Goal: Task Accomplishment & Management: Manage account settings

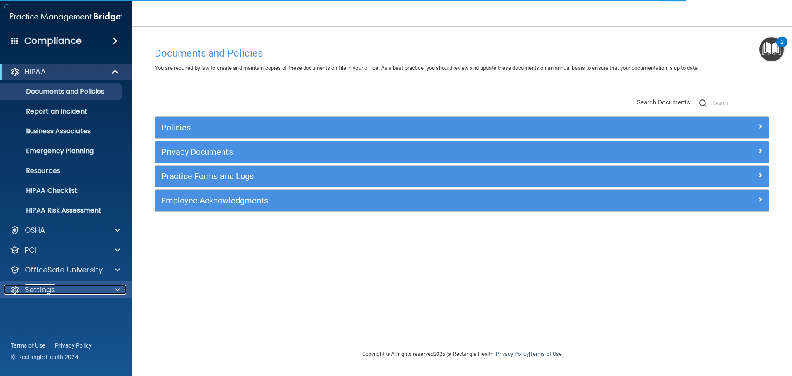
click at [40, 287] on p "Settings" at bounding box center [40, 289] width 31 height 10
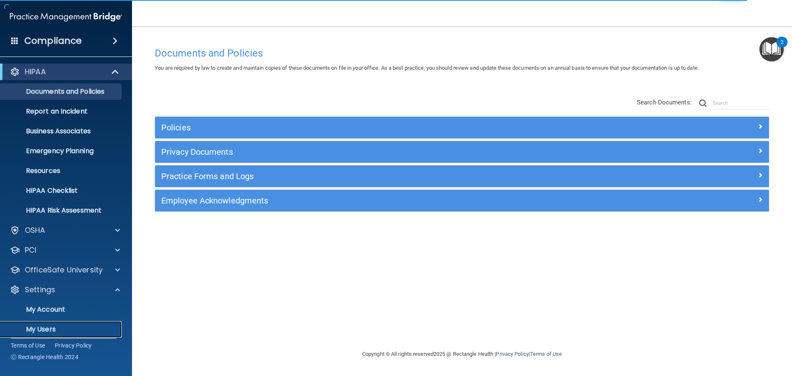
drag, startPoint x: 51, startPoint y: 327, endPoint x: 49, endPoint y: 322, distance: 4.7
click at [50, 327] on p "My Users" at bounding box center [61, 329] width 113 height 8
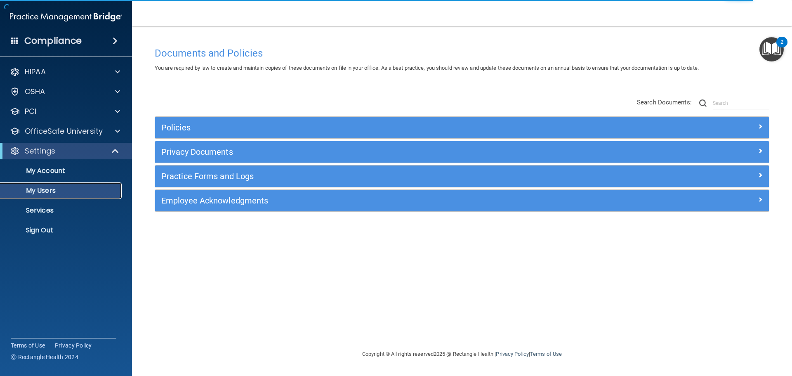
select select "20"
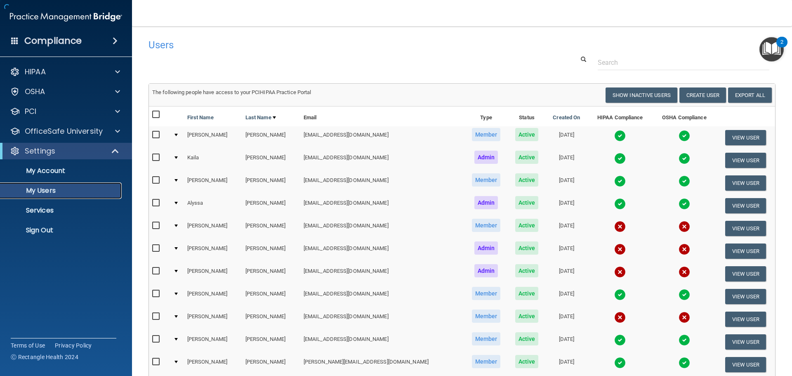
click at [48, 188] on p "My Users" at bounding box center [61, 190] width 113 height 8
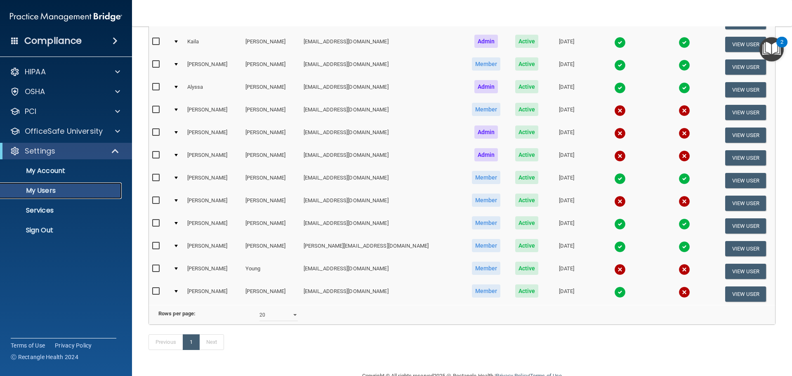
scroll to position [124, 0]
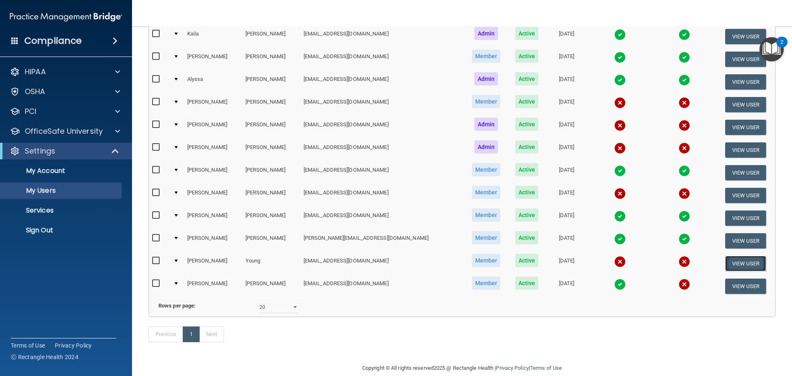
click at [727, 264] on button "View User" at bounding box center [745, 263] width 41 height 15
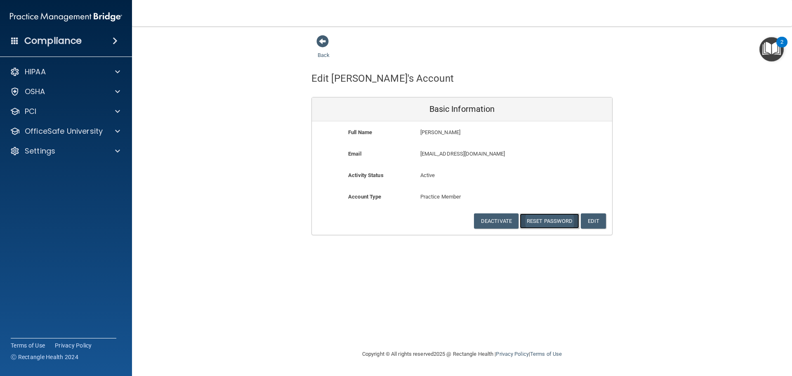
click at [545, 222] on button "Reset Password" at bounding box center [548, 220] width 59 height 15
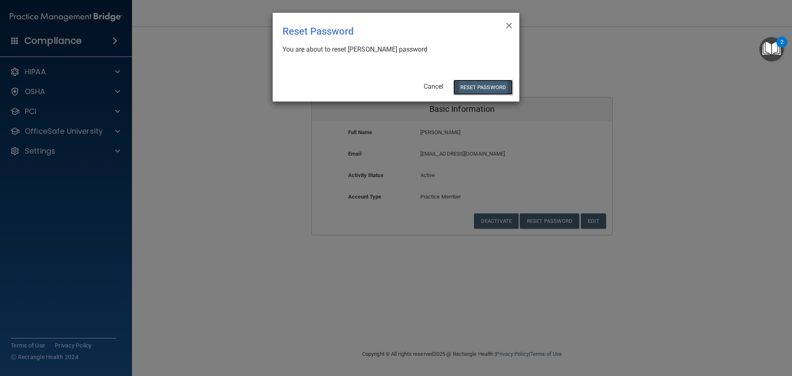
click at [479, 85] on button "Reset Password" at bounding box center [482, 87] width 59 height 15
click at [472, 85] on button "Reset Password" at bounding box center [482, 87] width 59 height 15
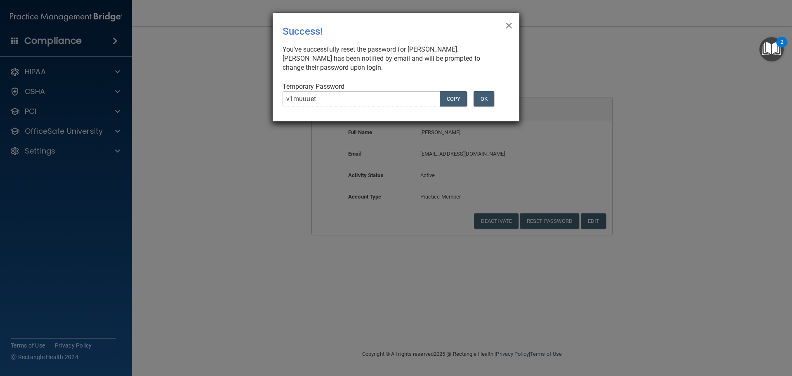
click at [271, 101] on div "× Close Success! You've successfully reset the password for [PERSON_NAME]. [PER…" at bounding box center [396, 188] width 792 height 376
click at [489, 101] on button "OK" at bounding box center [483, 98] width 21 height 15
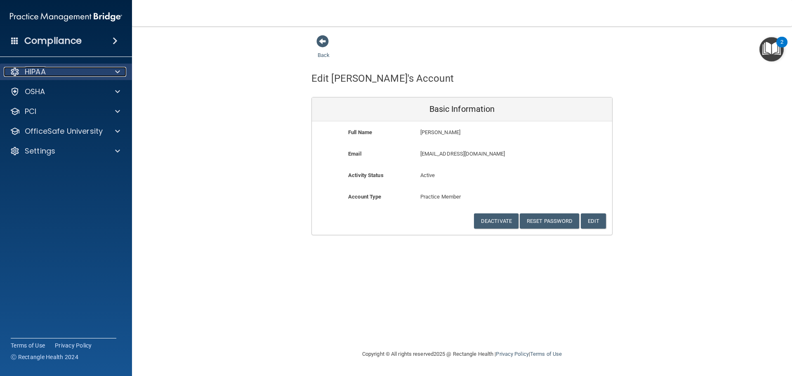
click at [46, 73] on p "HIPAA" at bounding box center [35, 72] width 21 height 10
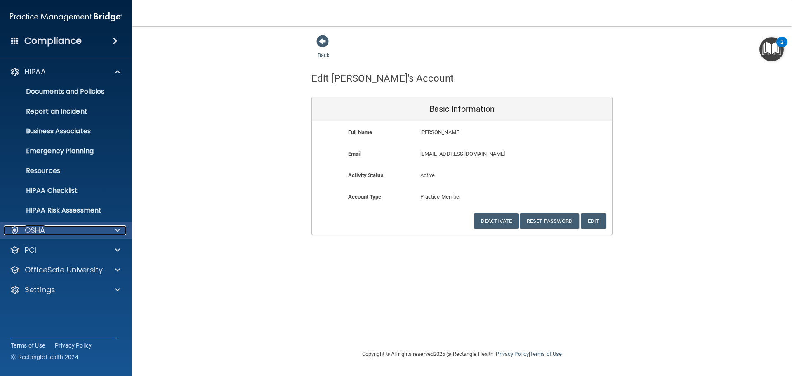
click at [44, 235] on p "OSHA" at bounding box center [35, 230] width 21 height 10
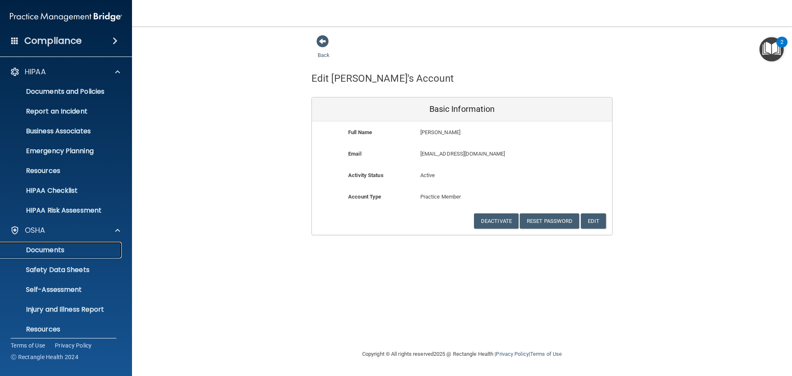
click at [54, 250] on p "Documents" at bounding box center [61, 250] width 113 height 8
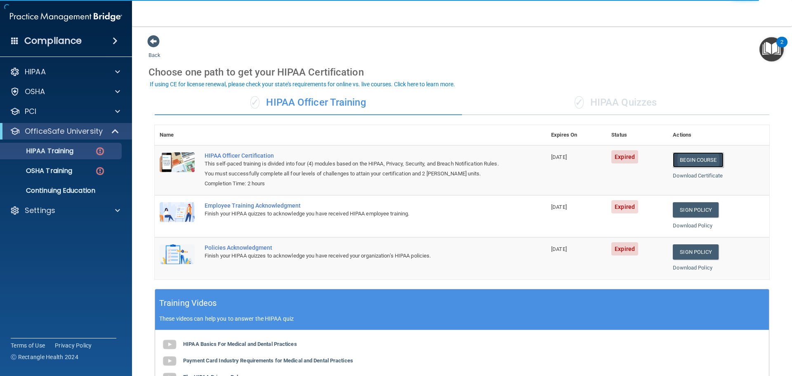
click at [691, 159] on link "Begin Course" at bounding box center [697, 159] width 50 height 15
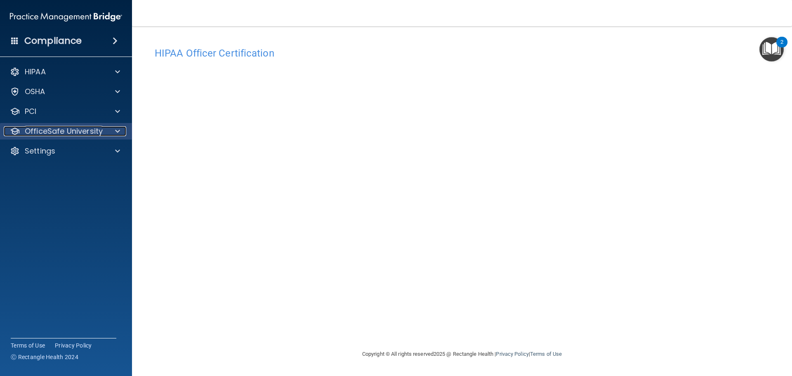
click at [71, 133] on p "OfficeSafe University" at bounding box center [64, 131] width 78 height 10
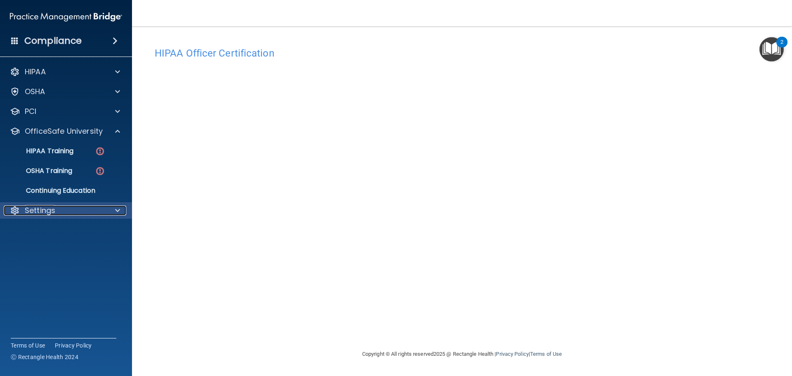
click at [45, 214] on p "Settings" at bounding box center [40, 210] width 31 height 10
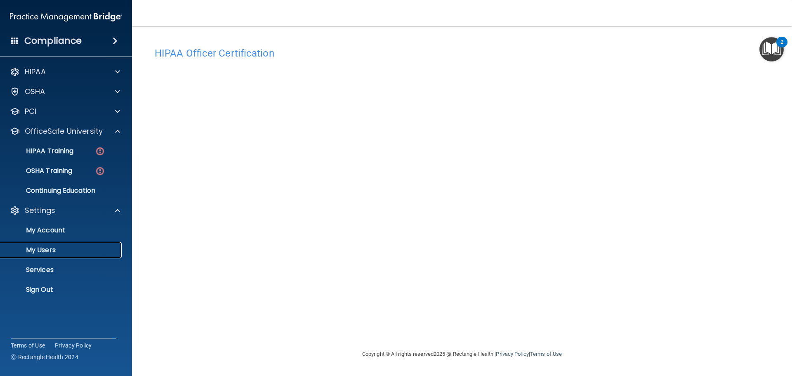
click at [46, 249] on p "My Users" at bounding box center [61, 250] width 113 height 8
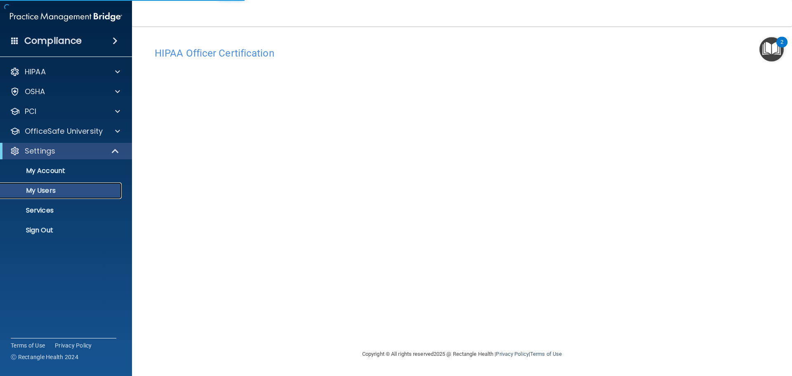
select select "20"
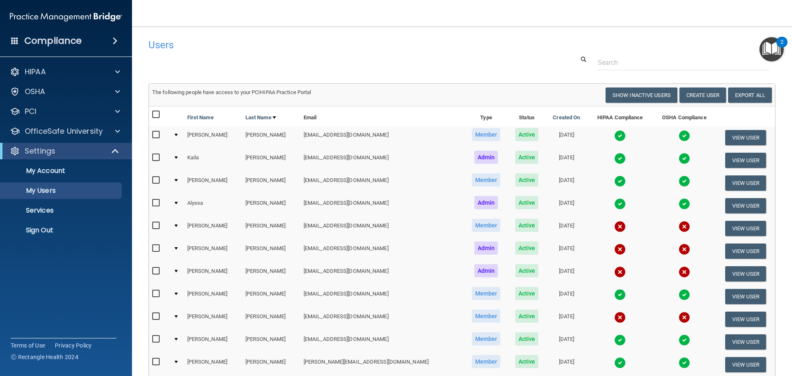
click at [614, 274] on img at bounding box center [620, 272] width 12 height 12
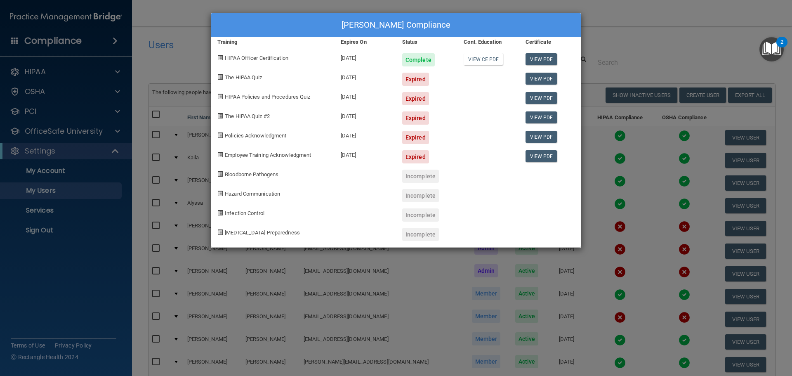
click at [588, 46] on div "Kim Kretsch's Compliance Training Expires On Status Cont. Education Certificate…" at bounding box center [396, 188] width 792 height 376
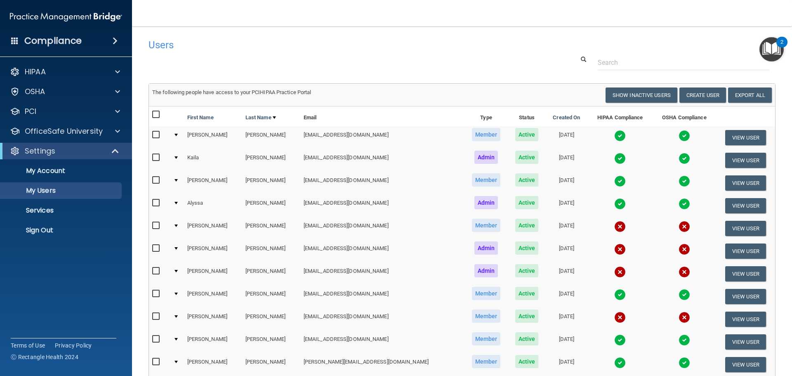
click at [614, 272] on img at bounding box center [620, 272] width 12 height 12
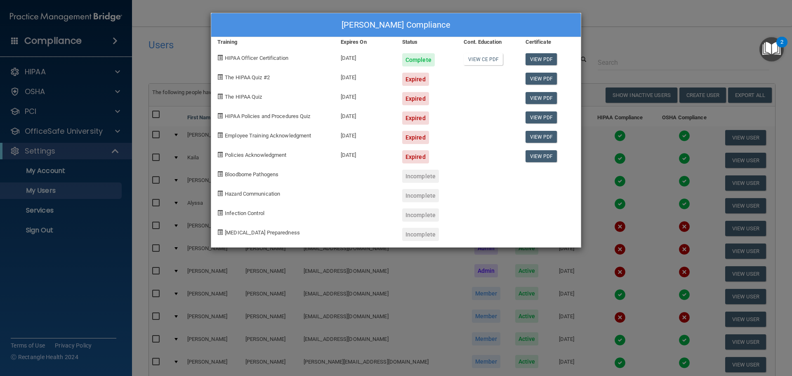
click at [645, 42] on div "Kim Kretsch's Compliance Training Expires On Status Cont. Education Certificate…" at bounding box center [396, 188] width 792 height 376
